Goal: Task Accomplishment & Management: Complete application form

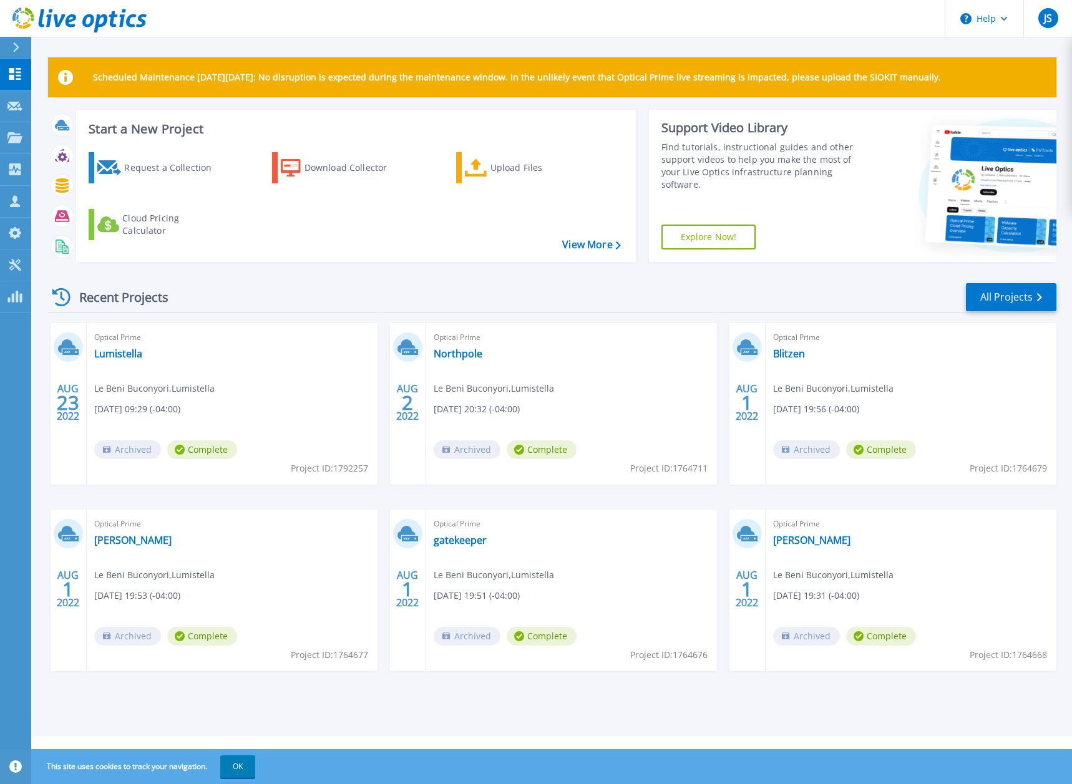
click at [16, 49] on icon at bounding box center [16, 47] width 6 height 10
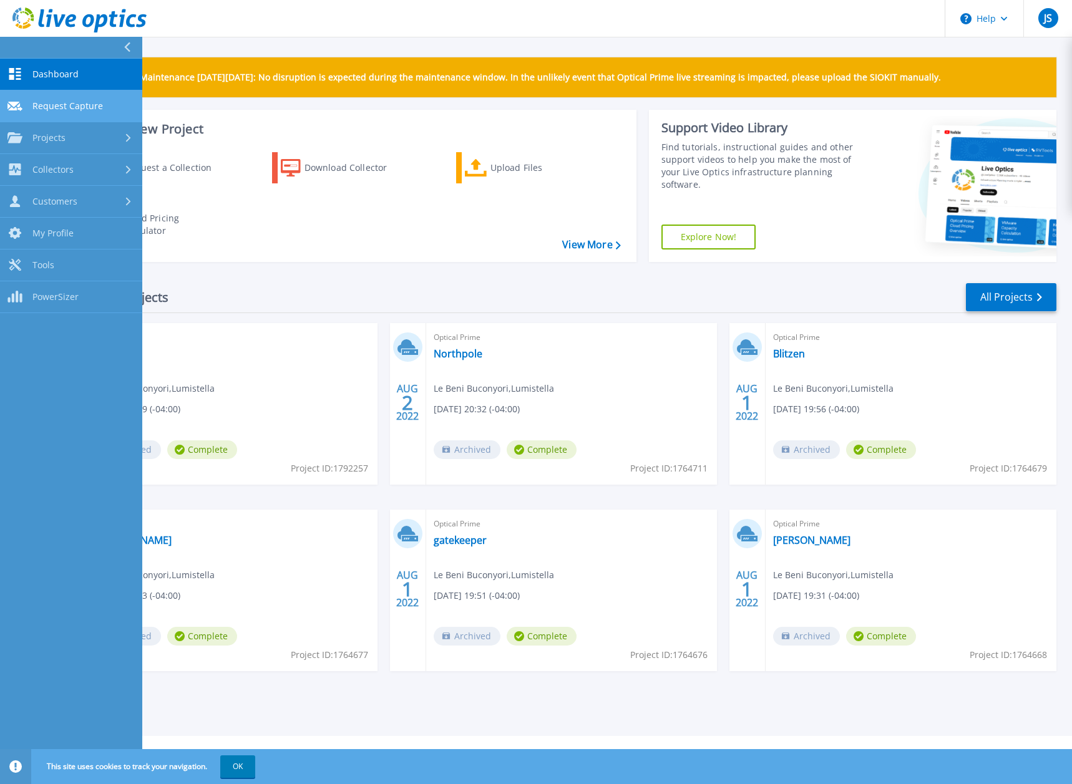
click at [64, 95] on link "Request Capture Request Capture" at bounding box center [71, 106] width 142 height 32
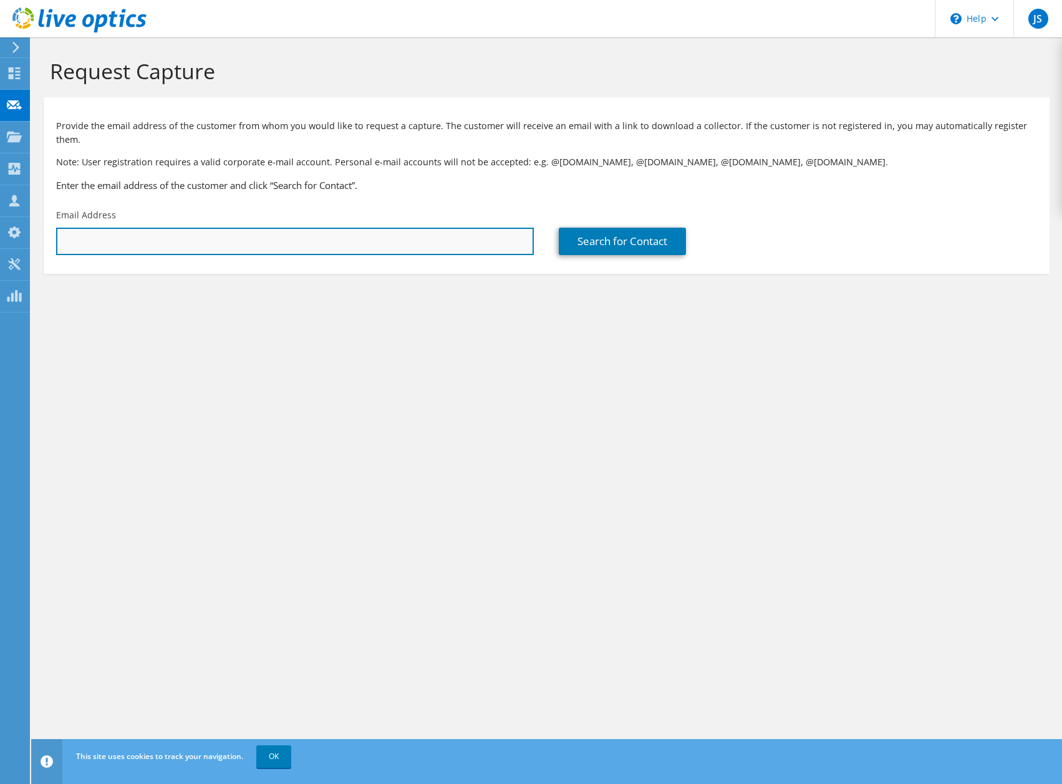
click at [205, 231] on input "text" at bounding box center [295, 241] width 478 height 27
paste input "lebeni.buconyori@lumistella.com"
type input "lebeni.buconyori@lumistella.com"
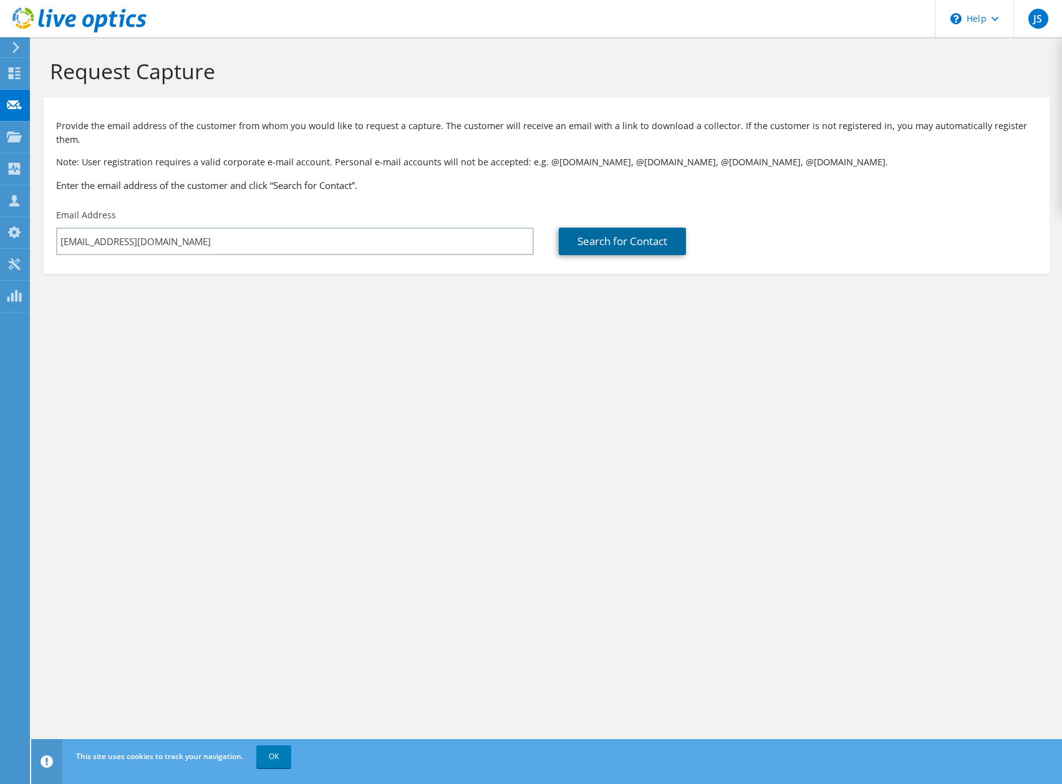
click at [591, 231] on link "Search for Contact" at bounding box center [622, 241] width 127 height 27
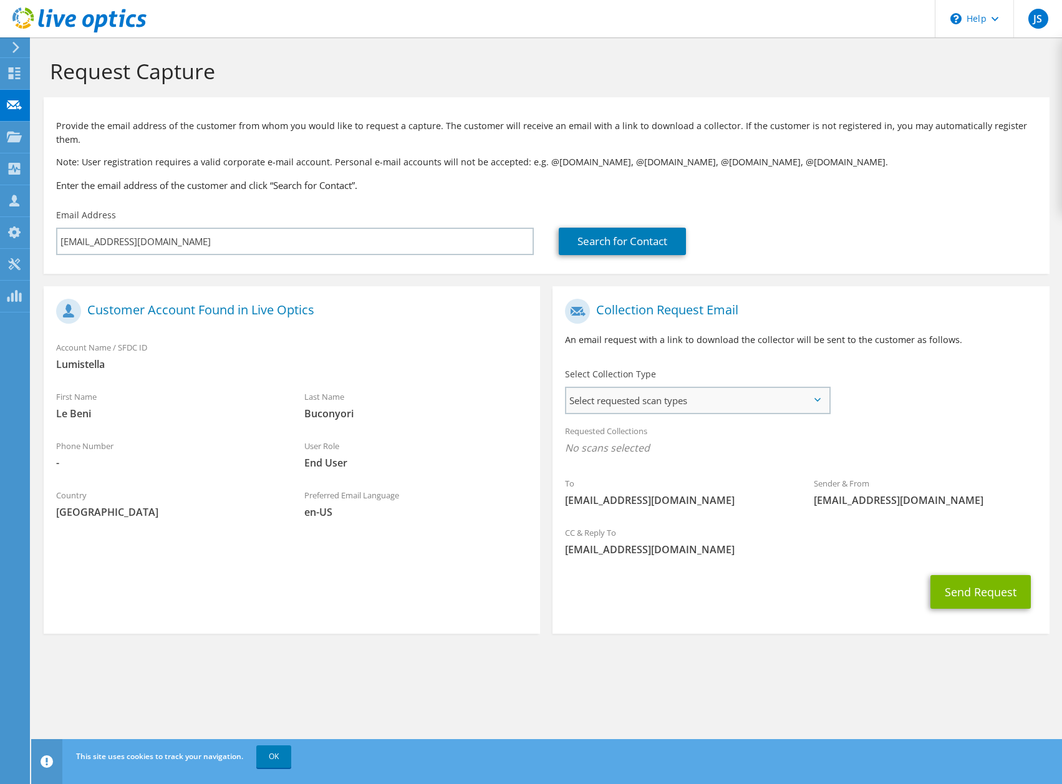
click at [654, 388] on span "Select requested scan types" at bounding box center [697, 400] width 262 height 25
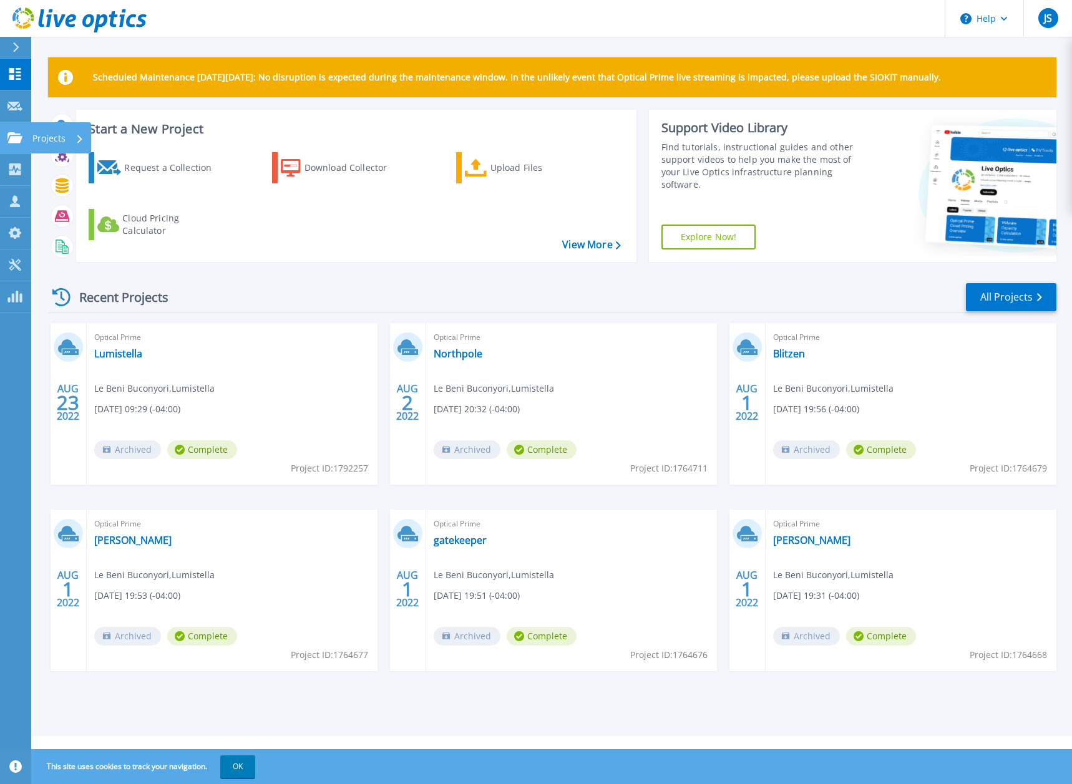
click at [24, 143] on link "Projects Projects" at bounding box center [15, 138] width 31 height 32
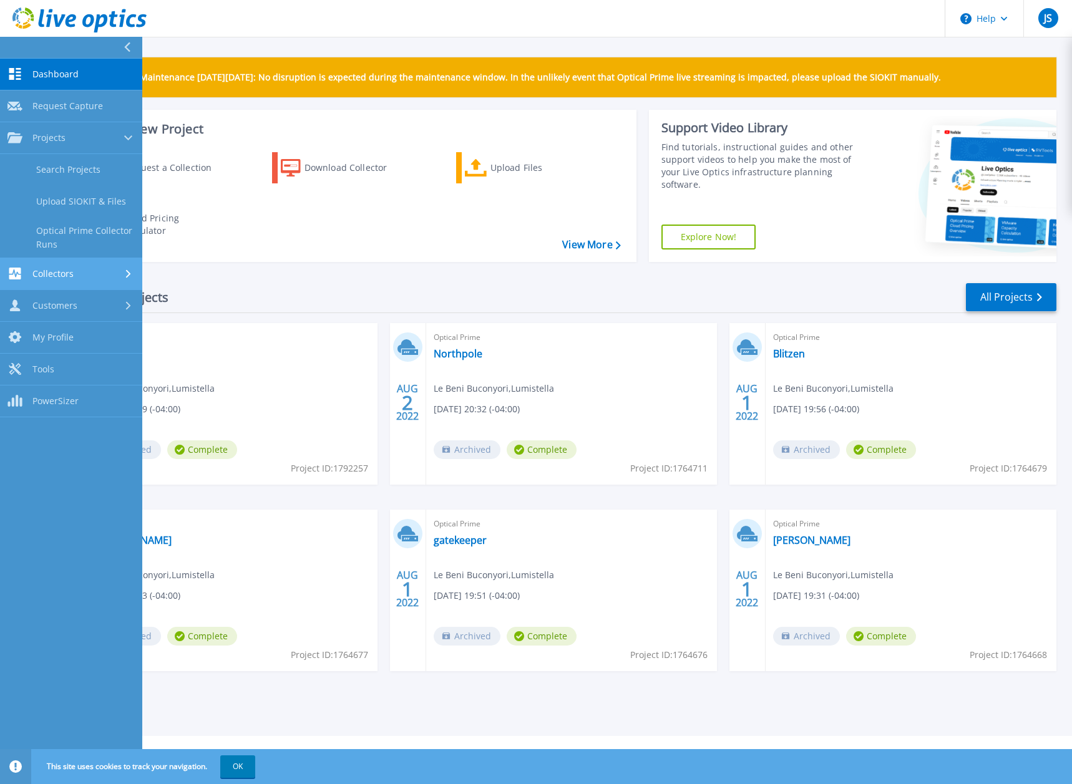
click at [77, 275] on div "Collectors" at bounding box center [70, 274] width 127 height 12
click at [82, 268] on div "Customers" at bounding box center [70, 266] width 127 height 12
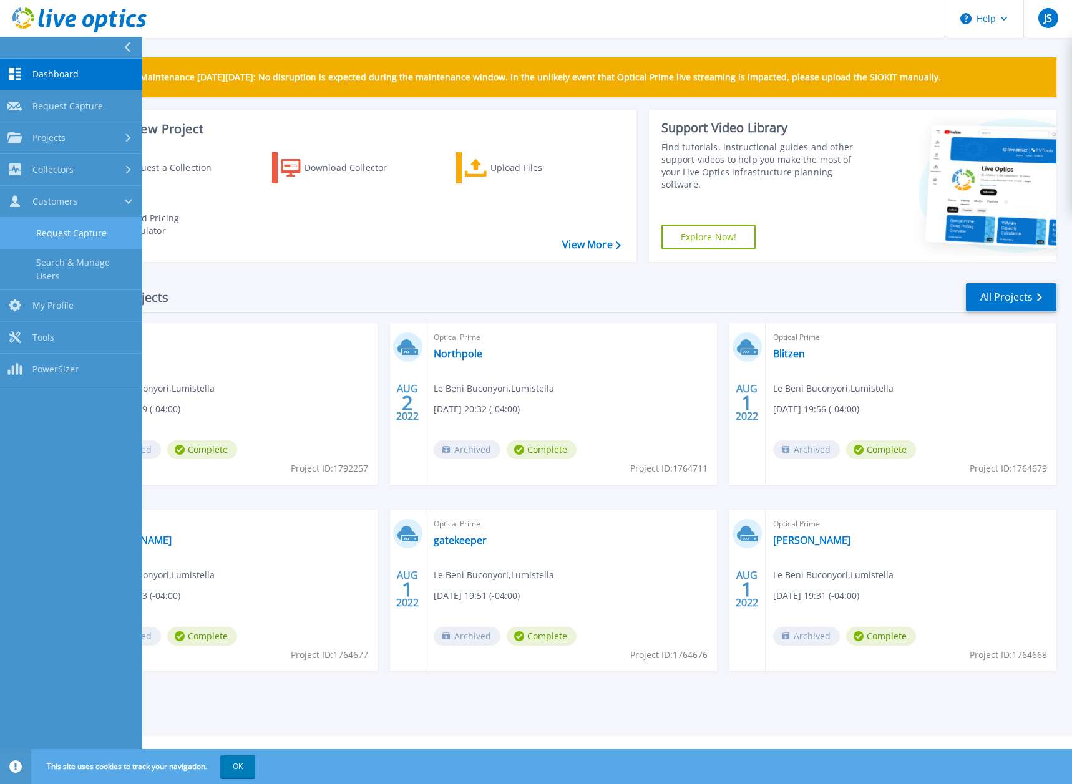
click at [74, 225] on link "Request Capture" at bounding box center [71, 234] width 142 height 32
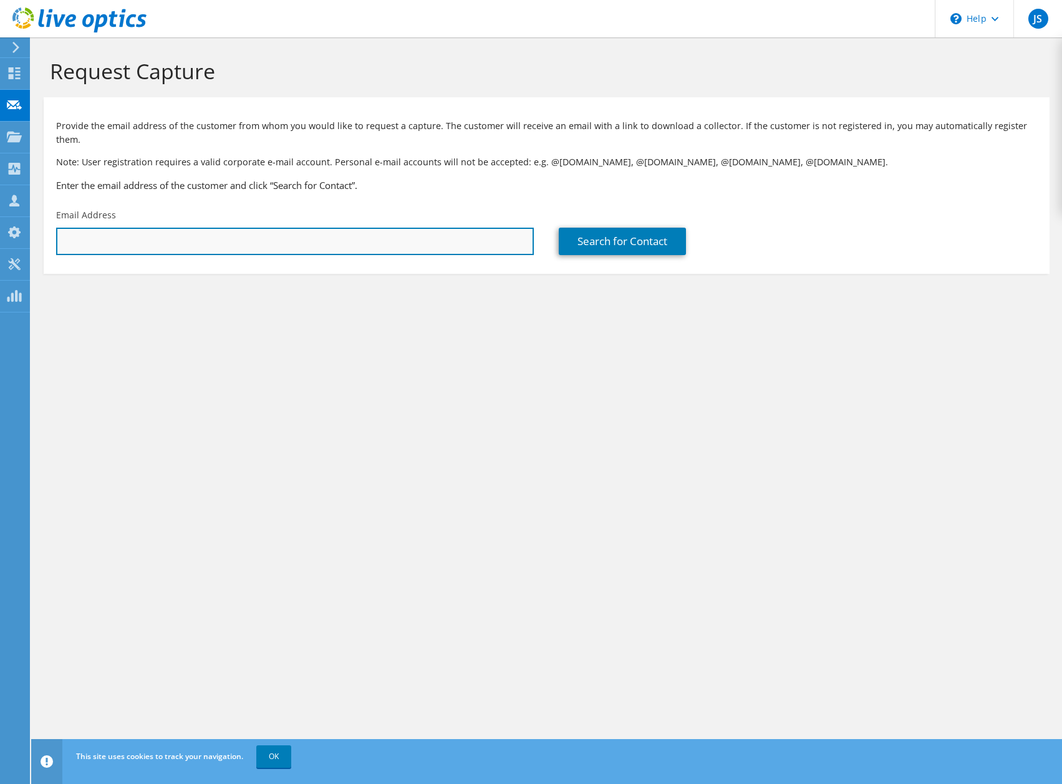
click at [376, 228] on input "text" at bounding box center [295, 241] width 478 height 27
paste input "lebeni.buconyori@lumistella.com"
type input "lebeni.buconyori@lumistella.com"
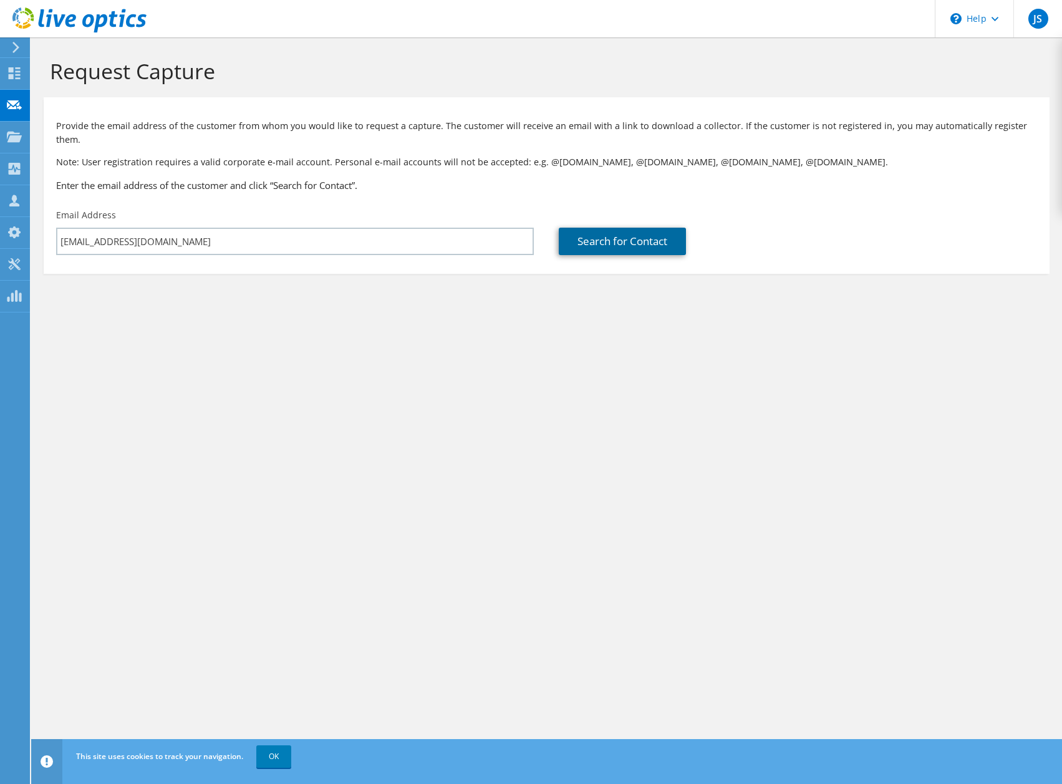
click at [582, 231] on link "Search for Contact" at bounding box center [622, 241] width 127 height 27
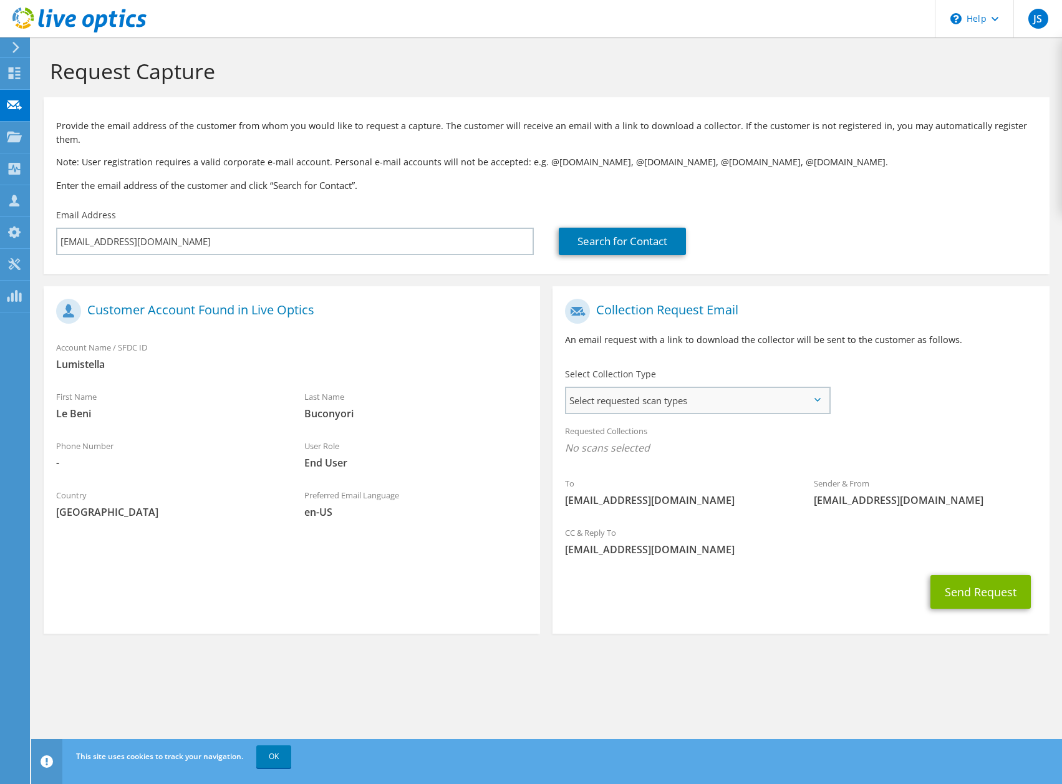
click at [827, 390] on span "Select requested scan types" at bounding box center [697, 400] width 262 height 25
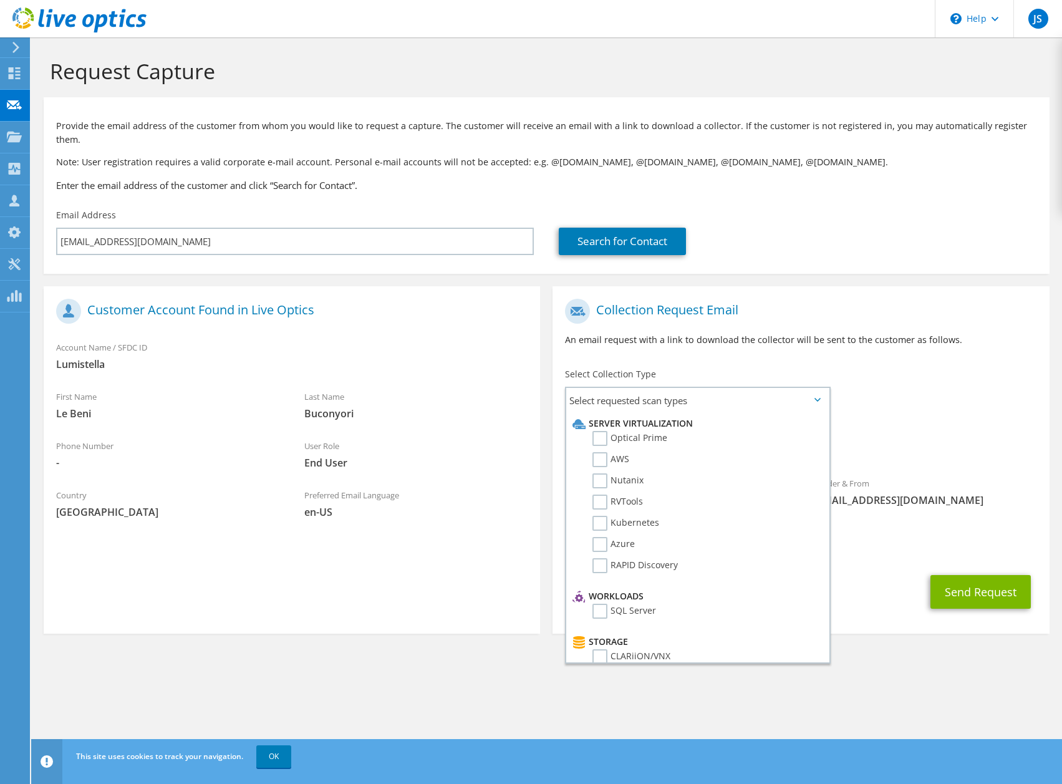
click at [797, 293] on div "Collection Request Email An email request with a link to download the collector…" at bounding box center [801, 327] width 497 height 69
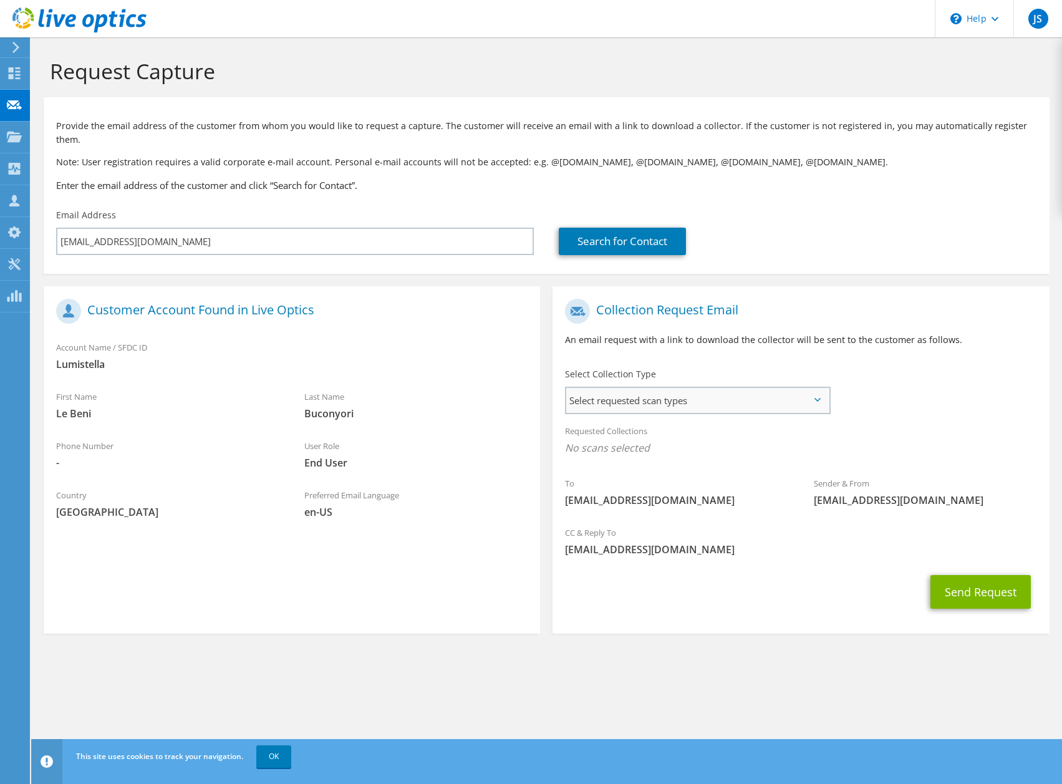
click at [813, 388] on span "Select requested scan types" at bounding box center [697, 400] width 262 height 25
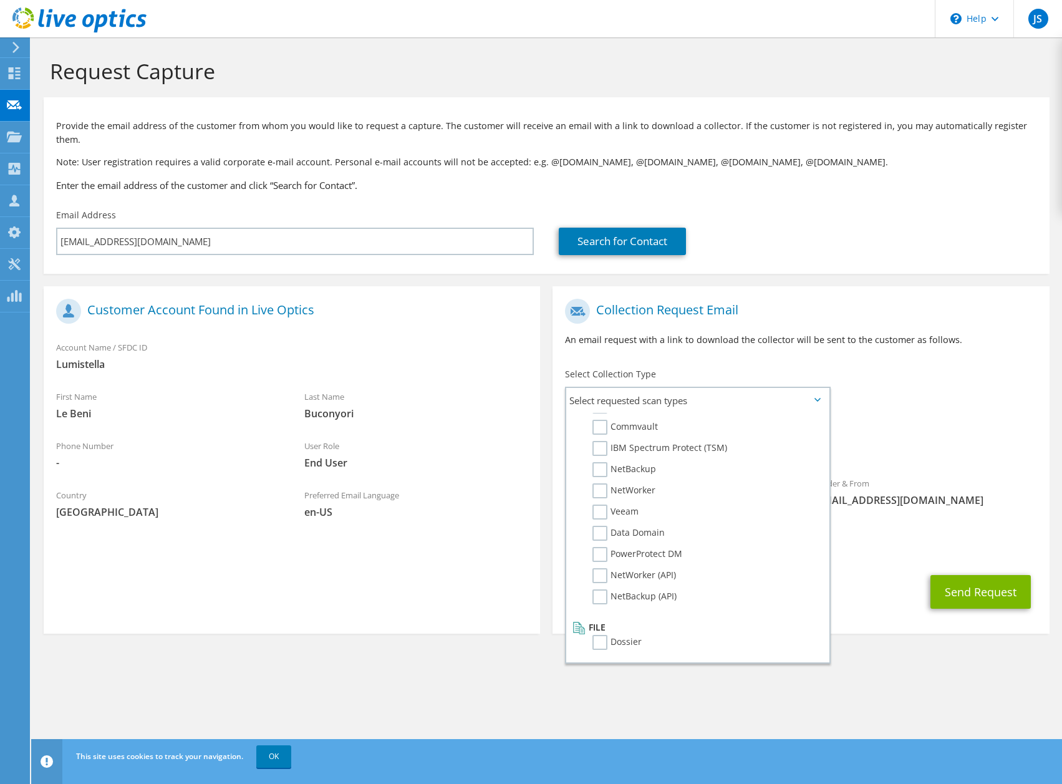
scroll to position [219, 0]
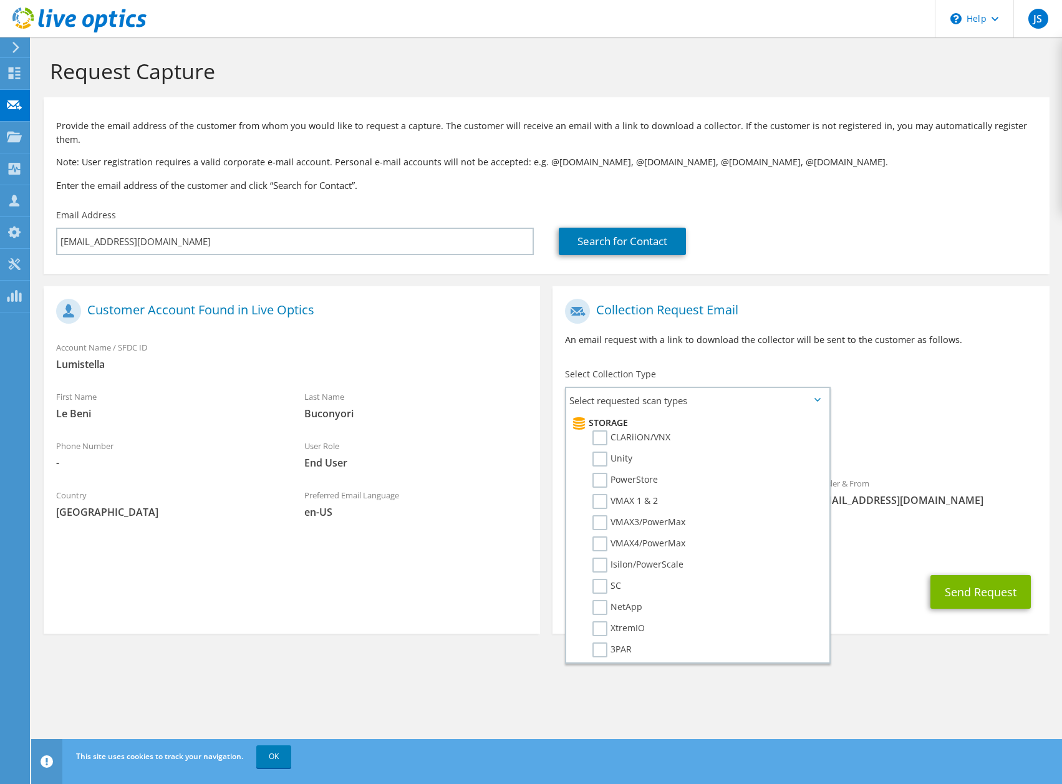
click at [286, 155] on p "Note: User registration requires a valid corporate e-mail account. Personal e-m…" at bounding box center [546, 162] width 981 height 14
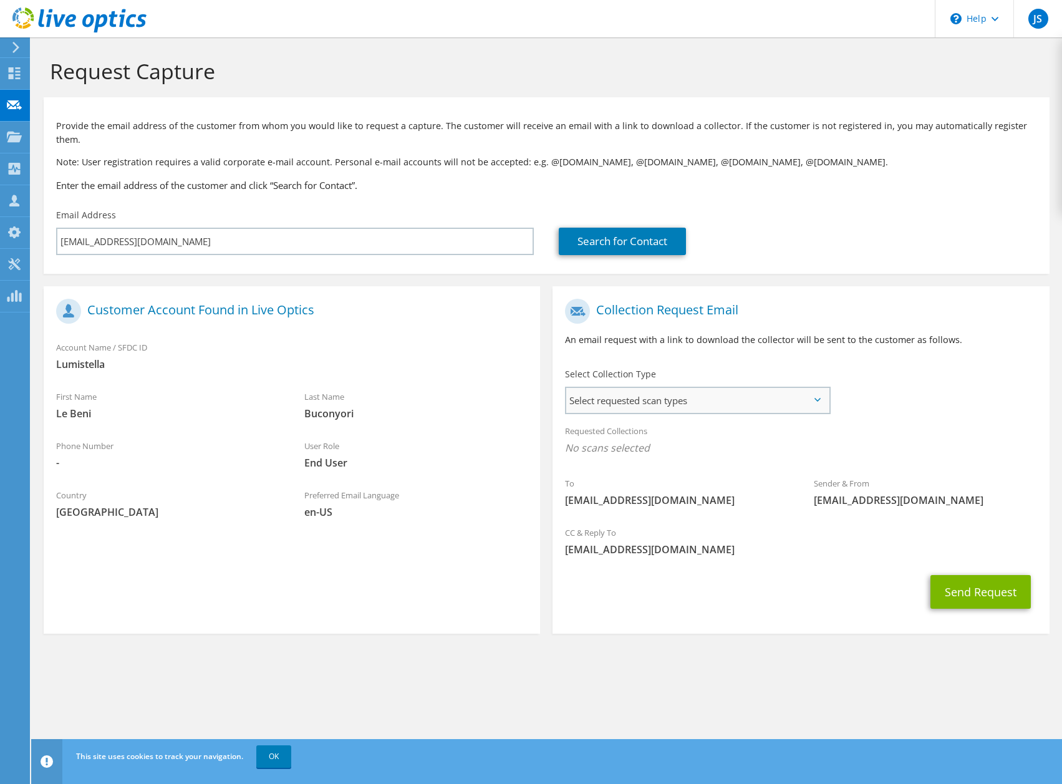
click at [614, 388] on span "Select requested scan types" at bounding box center [697, 400] width 262 height 25
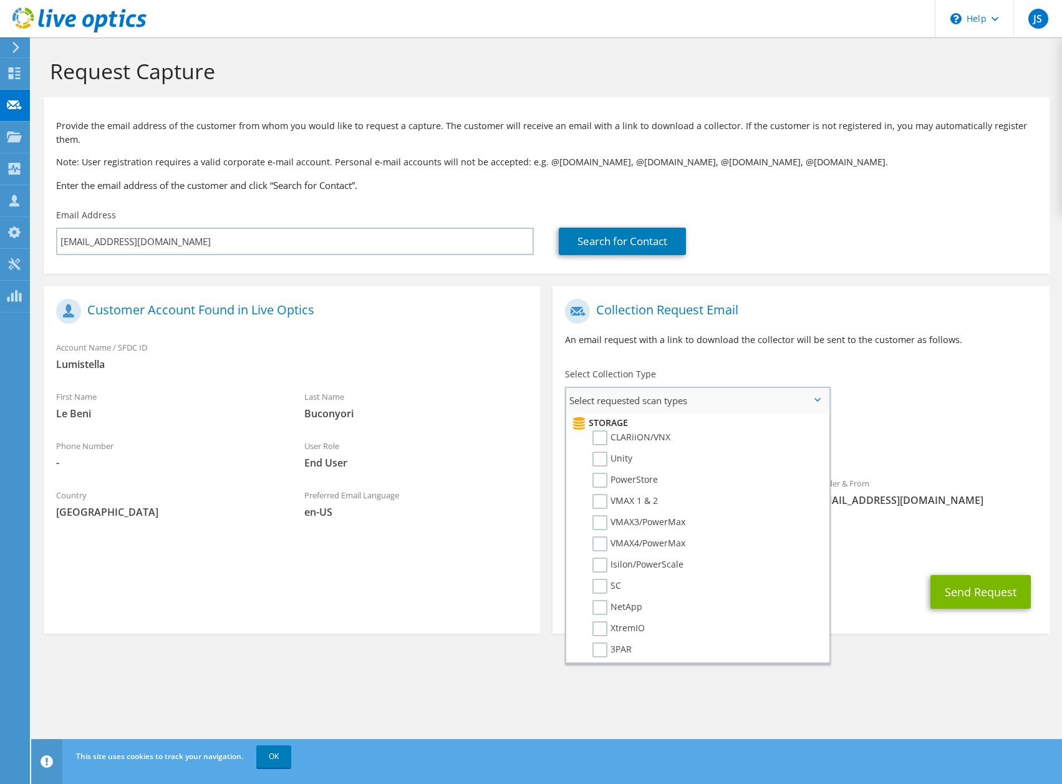
scroll to position [0, 0]
click at [599, 431] on label "Optical Prime" at bounding box center [630, 438] width 75 height 15
click at [0, 0] on input "Optical Prime" at bounding box center [0, 0] width 0 height 0
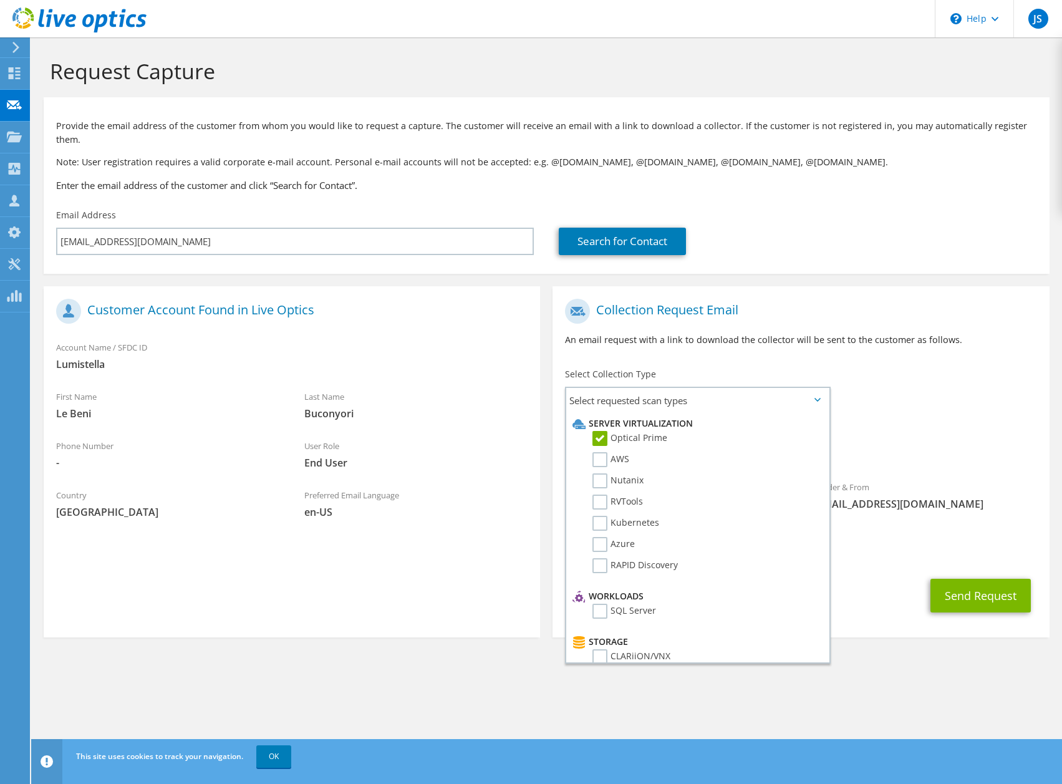
click at [919, 441] on span "Optical Prime" at bounding box center [801, 451] width 472 height 21
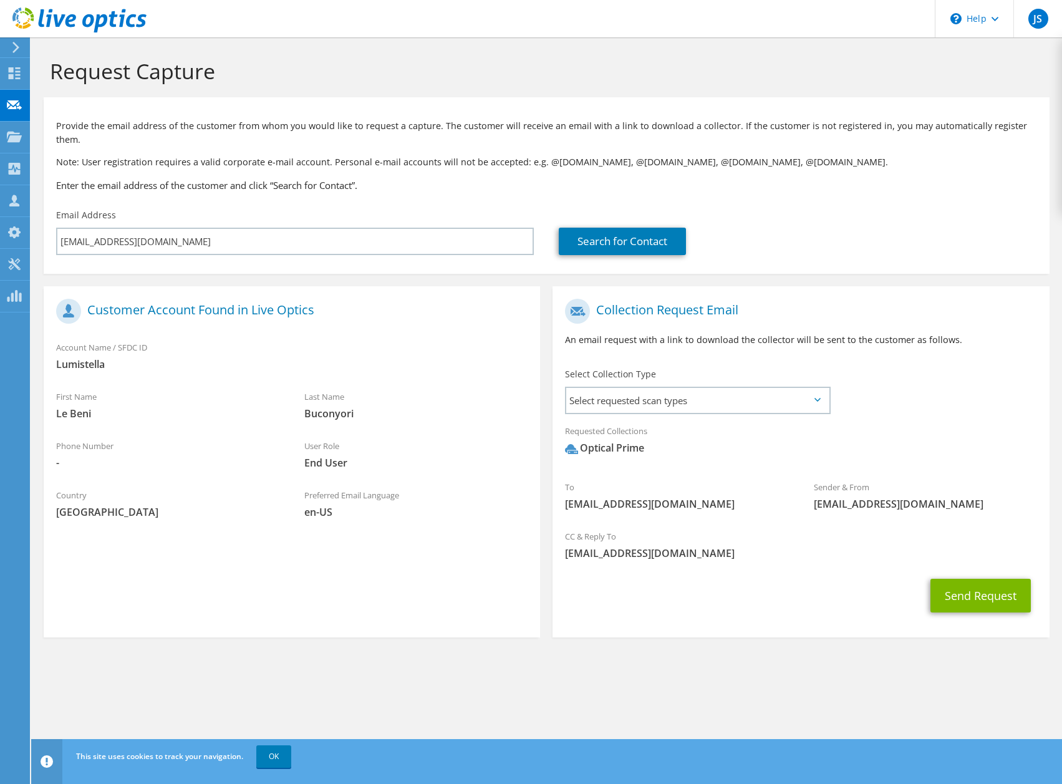
click at [903, 441] on span "Optical Prime" at bounding box center [801, 451] width 472 height 21
click at [979, 579] on button "Send Request" at bounding box center [981, 596] width 100 height 34
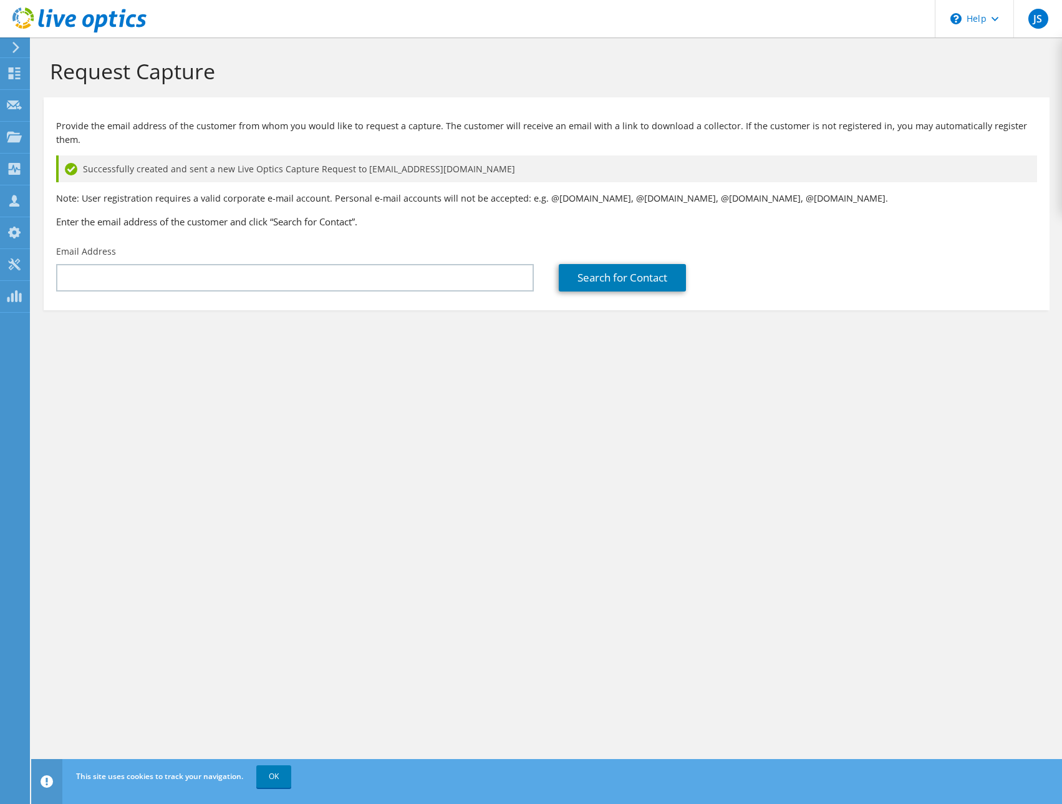
click at [574, 712] on div "Request Capture Provide the email address of the customer from whom you would l…" at bounding box center [546, 420] width 1031 height 766
click at [309, 564] on div "Request Capture Provide the email address of the customer from whom you would l…" at bounding box center [546, 420] width 1031 height 766
click at [427, 522] on div "Request Capture Provide the email address of the customer from whom you would l…" at bounding box center [546, 420] width 1031 height 766
